Goal: Check status

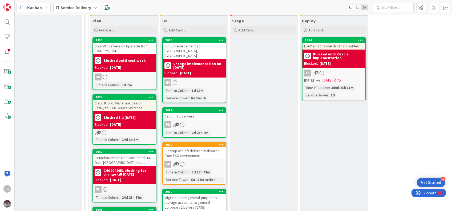
scroll to position [246, 284]
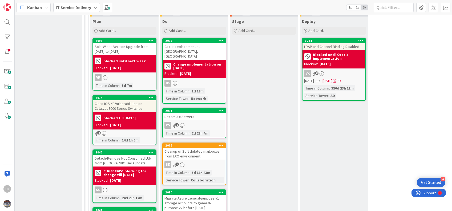
click at [185, 43] on div "Circuit replacement at [GEOGRAPHIC_DATA], [GEOGRAPHIC_DATA]" at bounding box center [194, 51] width 63 height 17
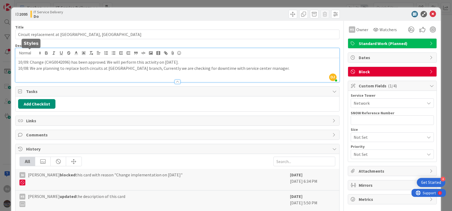
click at [17, 54] on div "DJ [PERSON_NAME] just joined 10/09: Change (CHG0042096) has been approved. We w…" at bounding box center [176, 65] width 323 height 34
click at [429, 14] on icon at bounding box center [432, 14] width 6 height 6
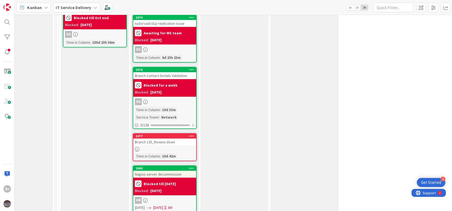
scroll to position [602, 313]
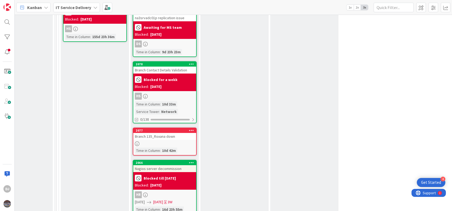
click at [170, 133] on div "Branch 135_Roxana down" at bounding box center [164, 136] width 63 height 7
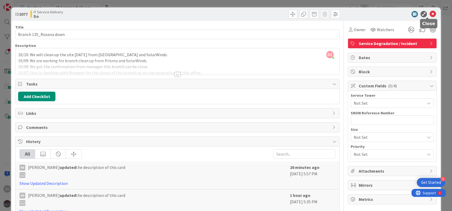
click at [429, 13] on icon at bounding box center [432, 14] width 6 height 6
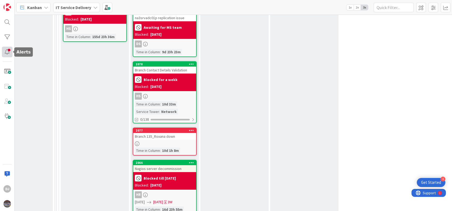
click at [5, 54] on div at bounding box center [7, 52] width 11 height 11
